Goal: Transaction & Acquisition: Download file/media

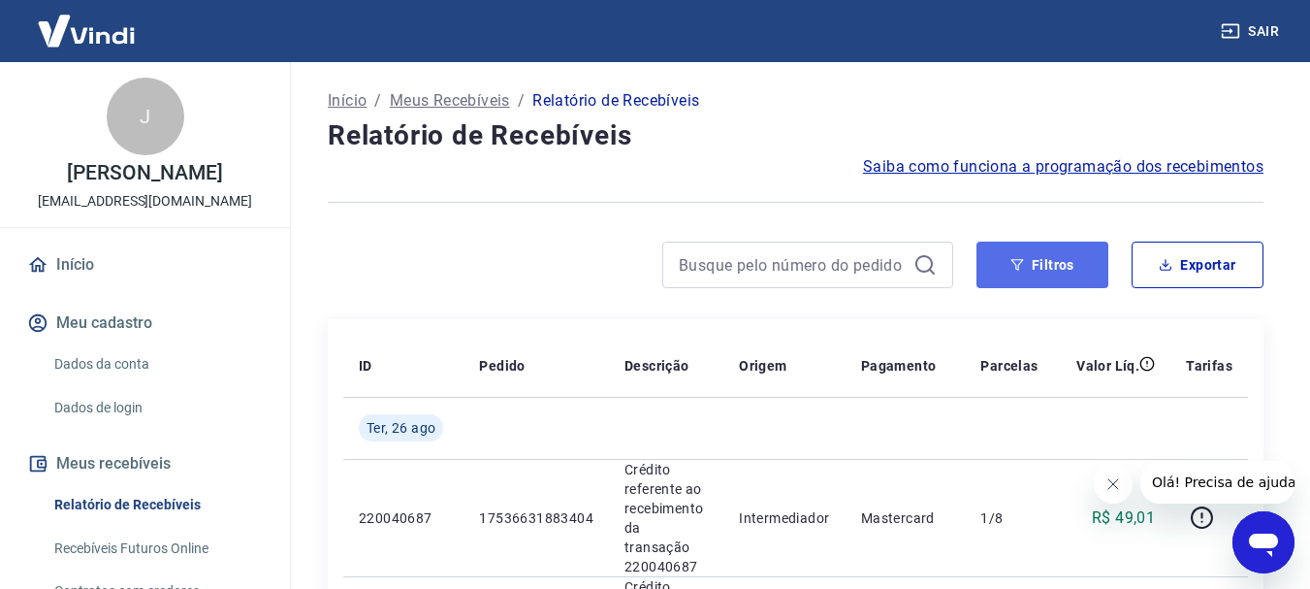
click at [989, 270] on button "Filtros" at bounding box center [1043, 264] width 132 height 47
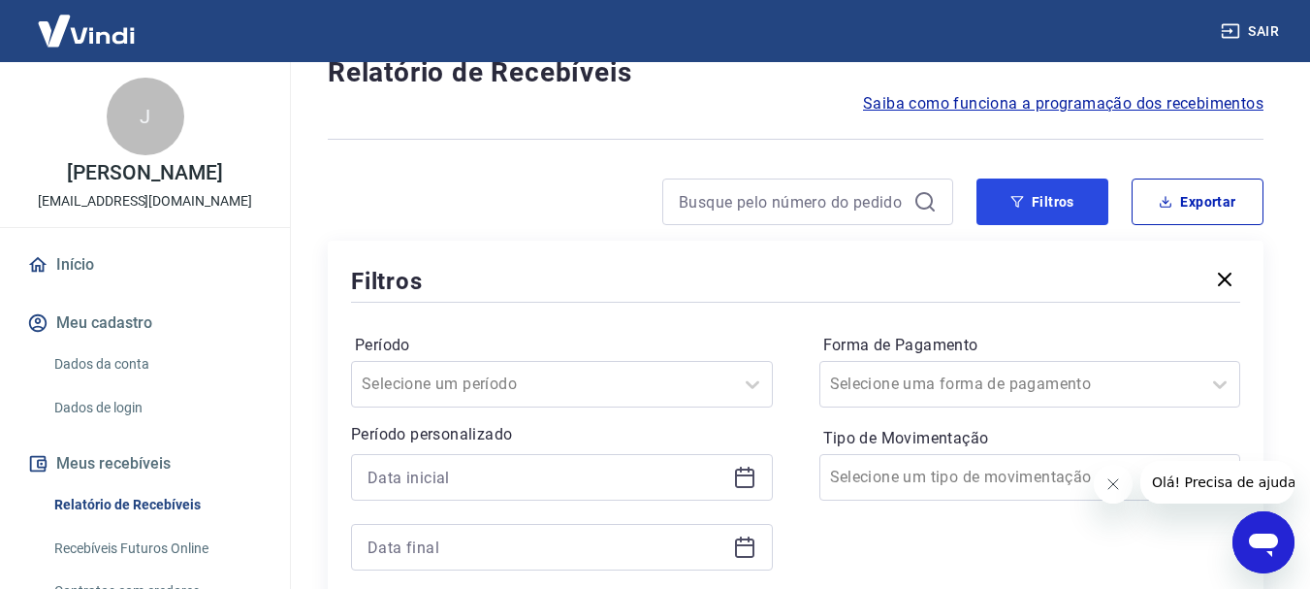
scroll to position [97, 0]
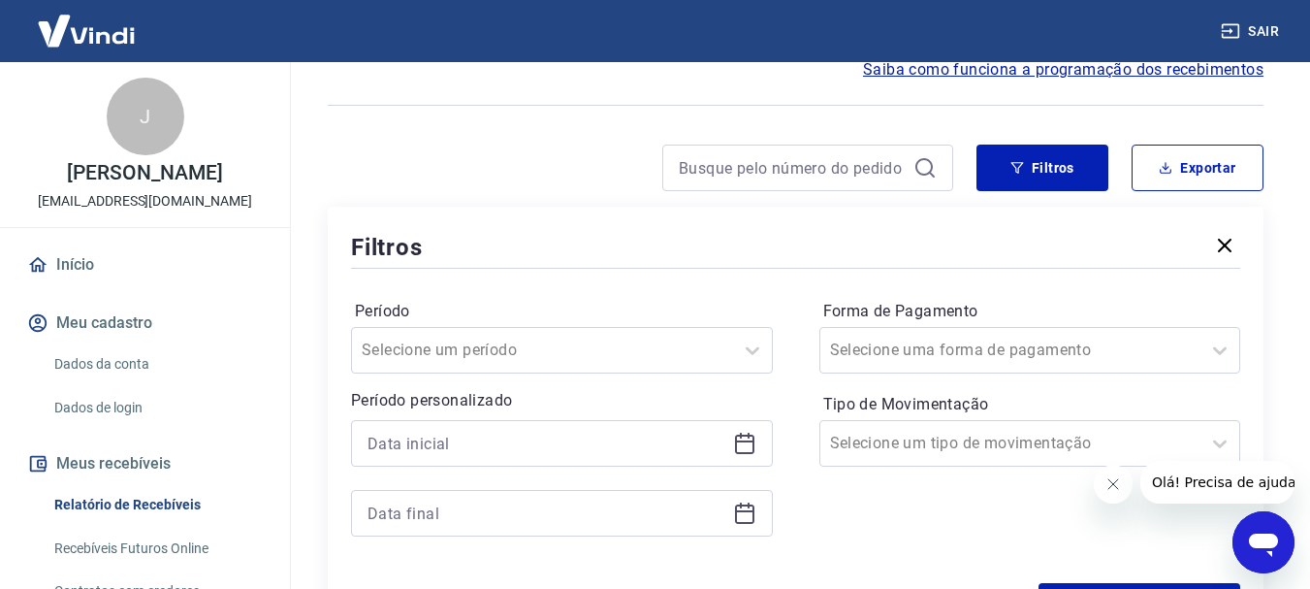
click at [754, 434] on icon at bounding box center [744, 443] width 23 height 23
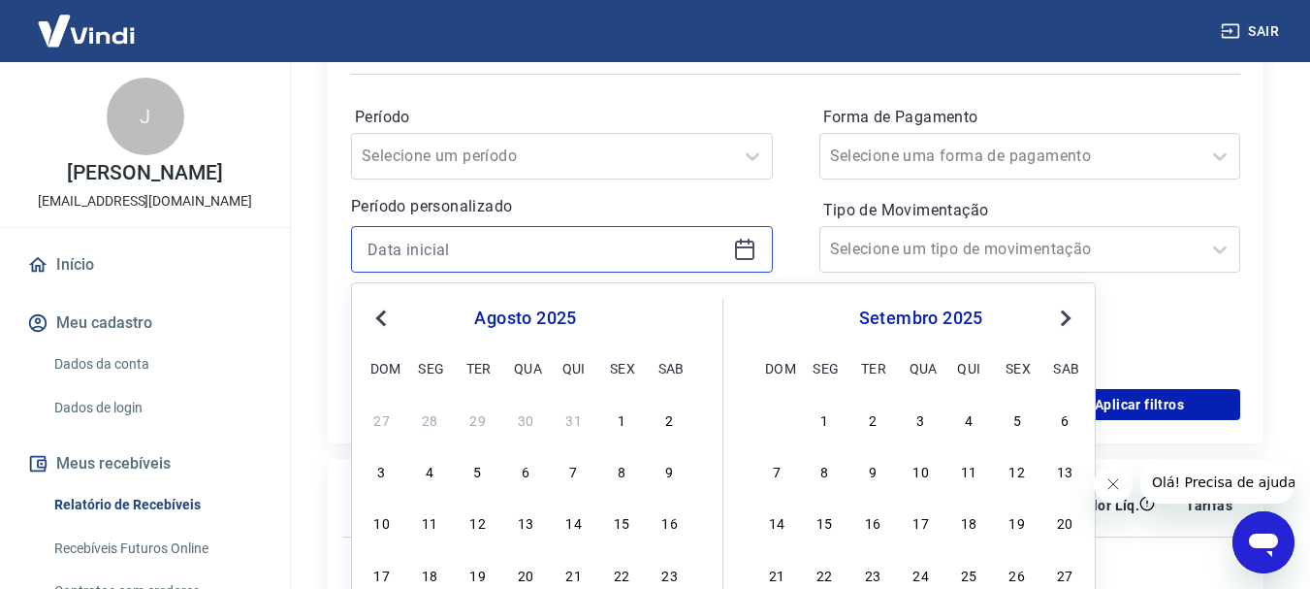
scroll to position [485, 0]
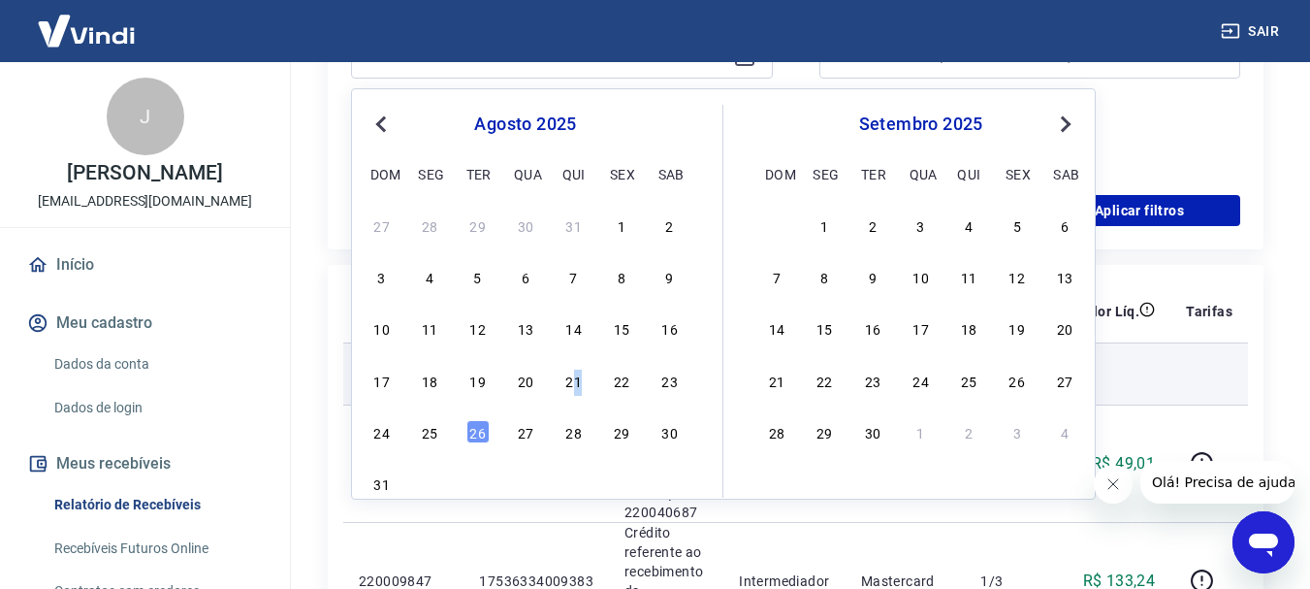
click at [578, 387] on div "21" at bounding box center [573, 380] width 23 height 23
type input "[DATE]"
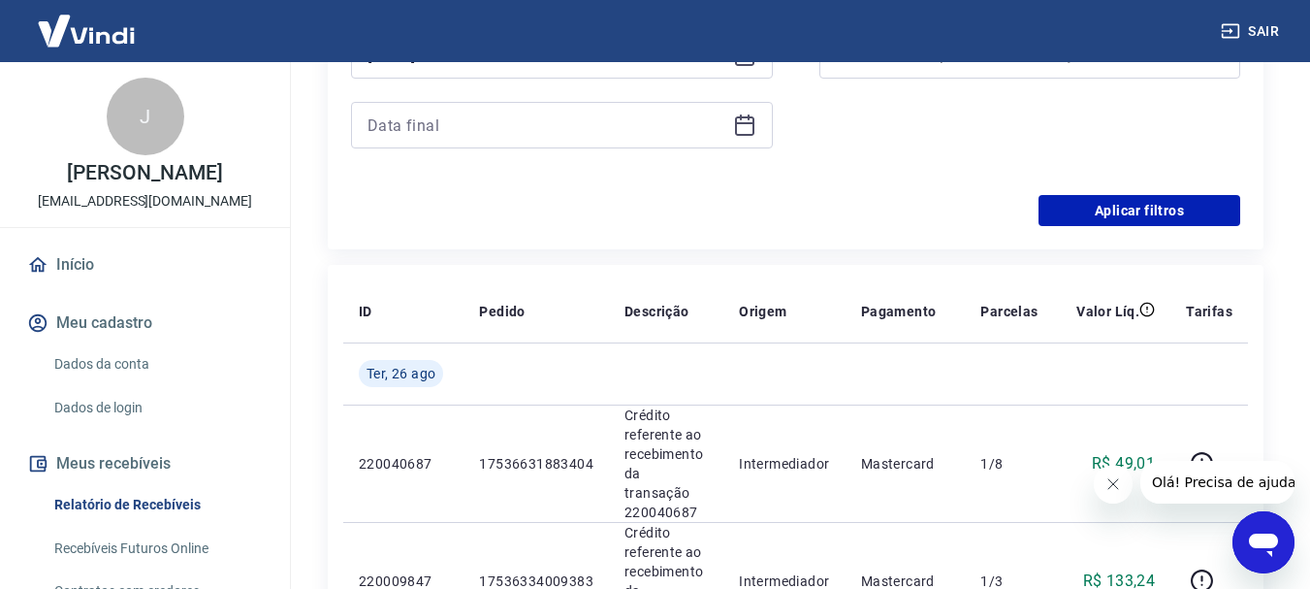
click at [749, 128] on icon at bounding box center [744, 124] width 23 height 23
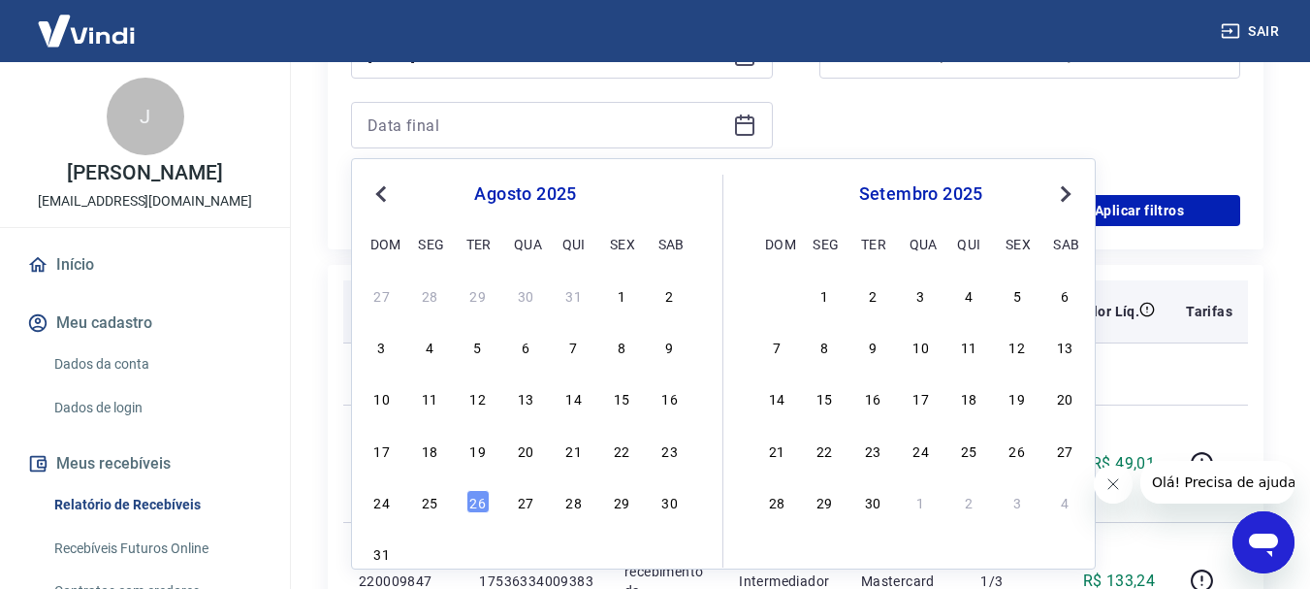
drag, startPoint x: 434, startPoint y: 496, endPoint x: 550, endPoint y: 335, distance: 198.6
click at [434, 495] on div "25" at bounding box center [429, 501] width 23 height 23
type input "[DATE]"
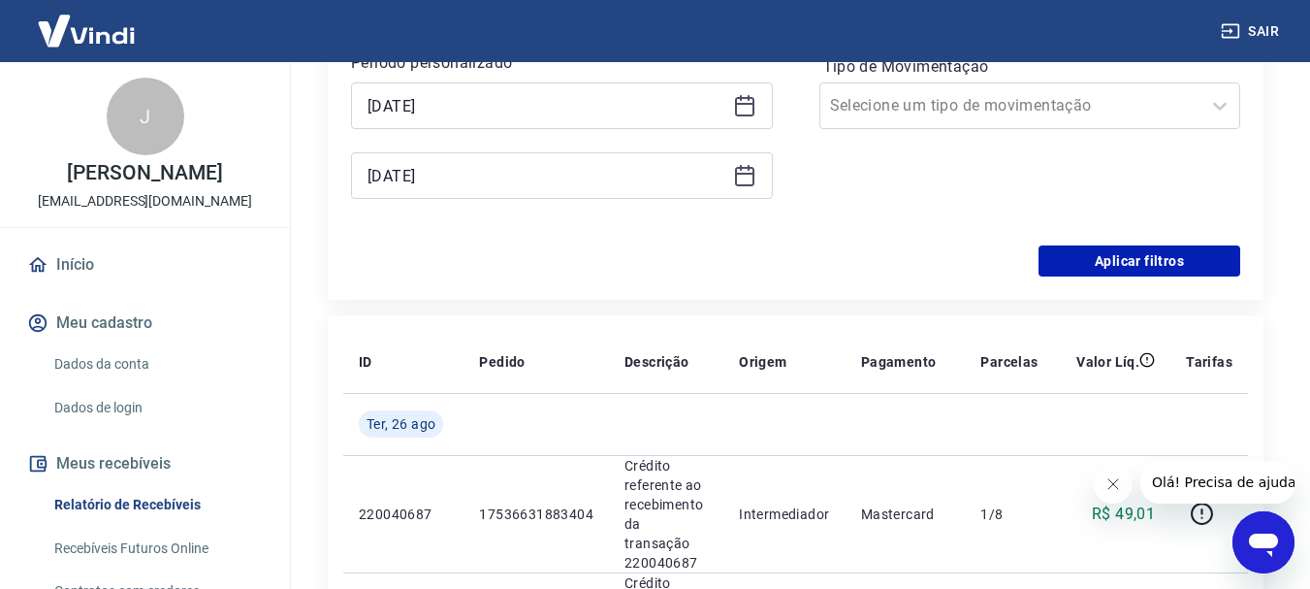
scroll to position [388, 0]
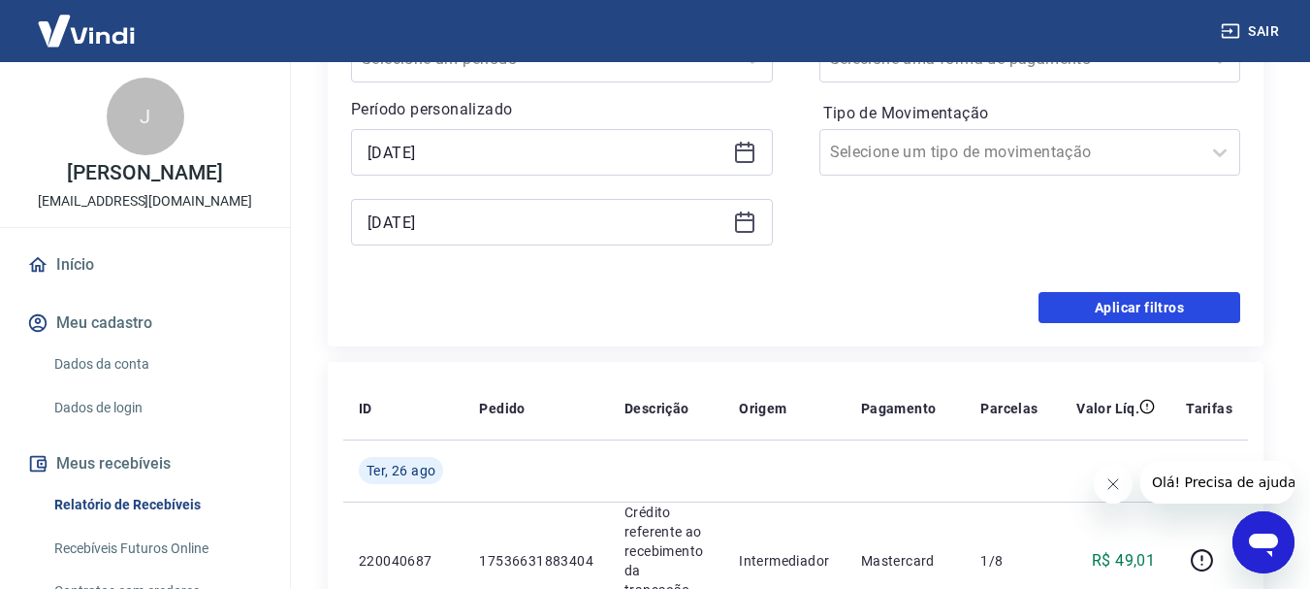
drag, startPoint x: 1217, startPoint y: 307, endPoint x: 1017, endPoint y: 307, distance: 199.8
click at [1216, 307] on button "Aplicar filtros" at bounding box center [1140, 307] width 202 height 31
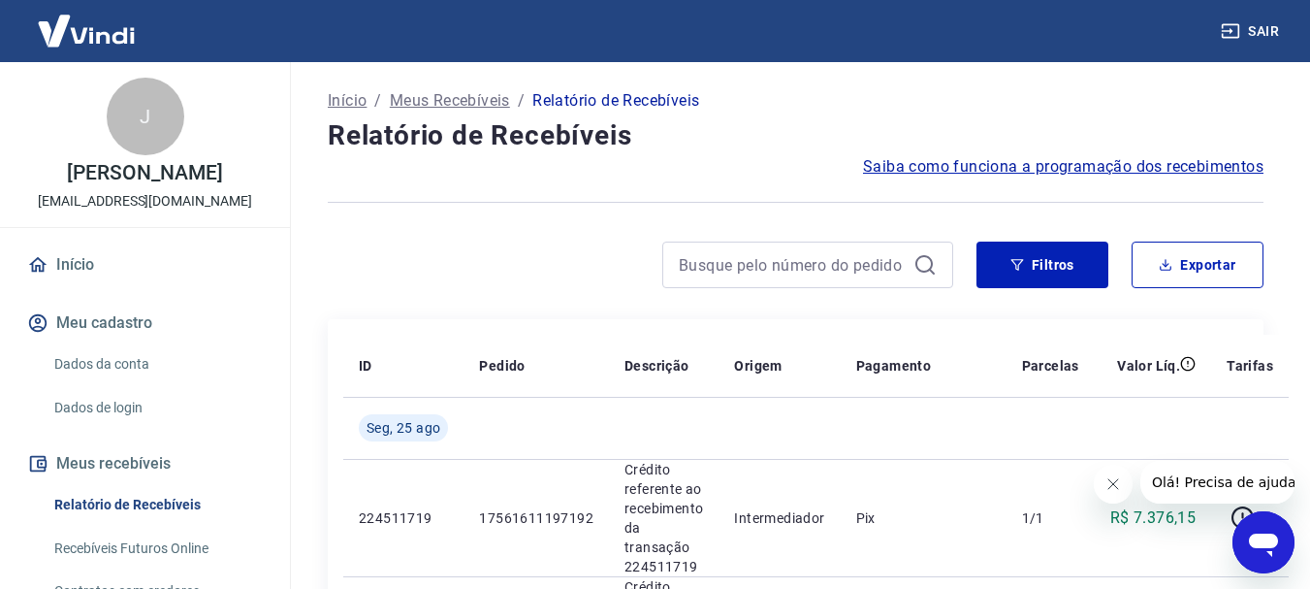
click at [1108, 484] on icon "Fechar mensagem da empresa" at bounding box center [1113, 484] width 16 height 16
click at [1157, 269] on button "Exportar" at bounding box center [1198, 264] width 132 height 47
type input "[DATE]"
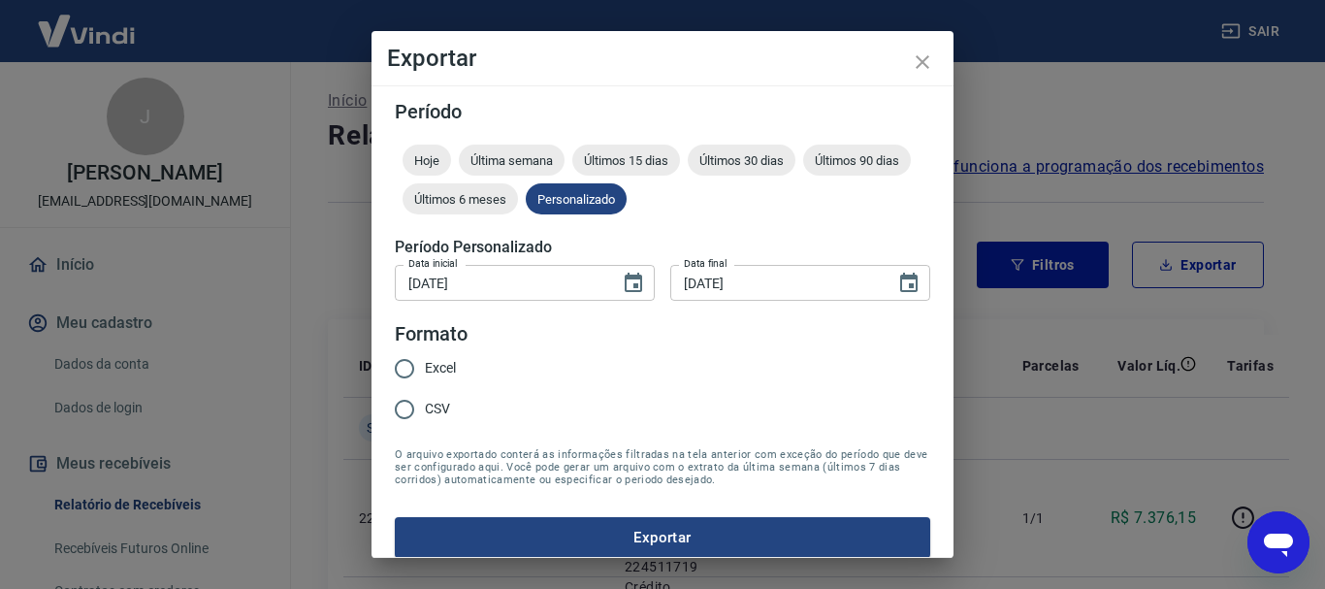
click at [443, 404] on span "CSV" at bounding box center [437, 409] width 25 height 20
click at [425, 404] on input "CSV" at bounding box center [404, 409] width 41 height 41
radio input "true"
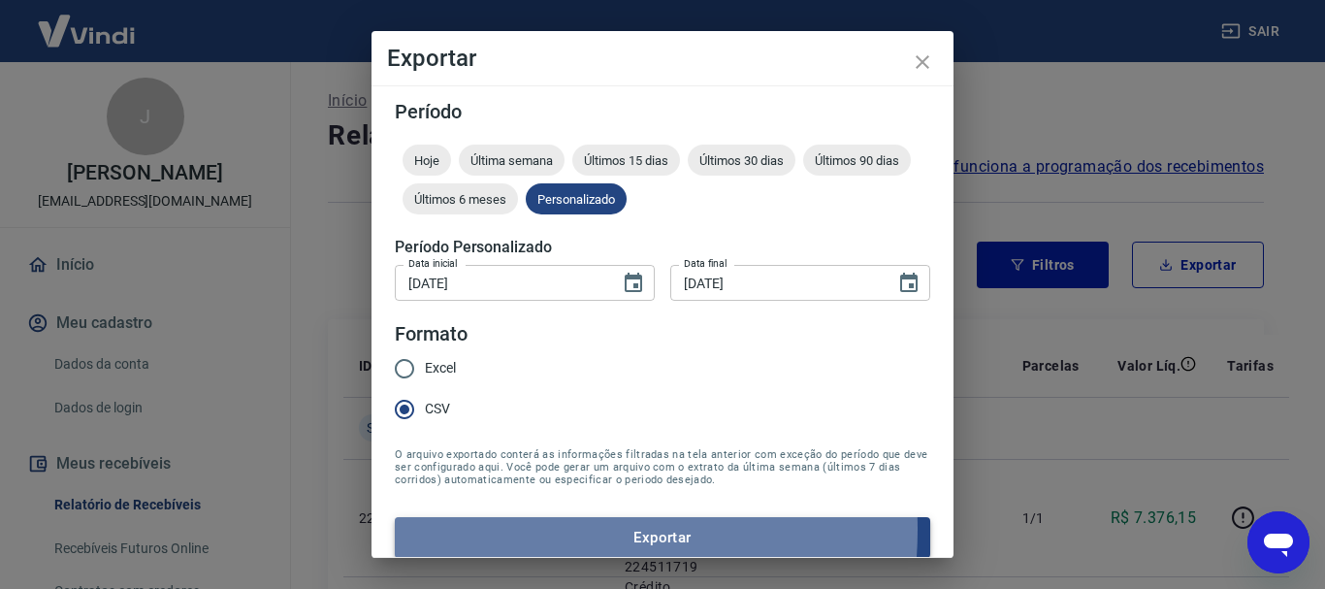
click at [528, 530] on button "Exportar" at bounding box center [662, 537] width 535 height 41
